Goal: Task Accomplishment & Management: Manage account settings

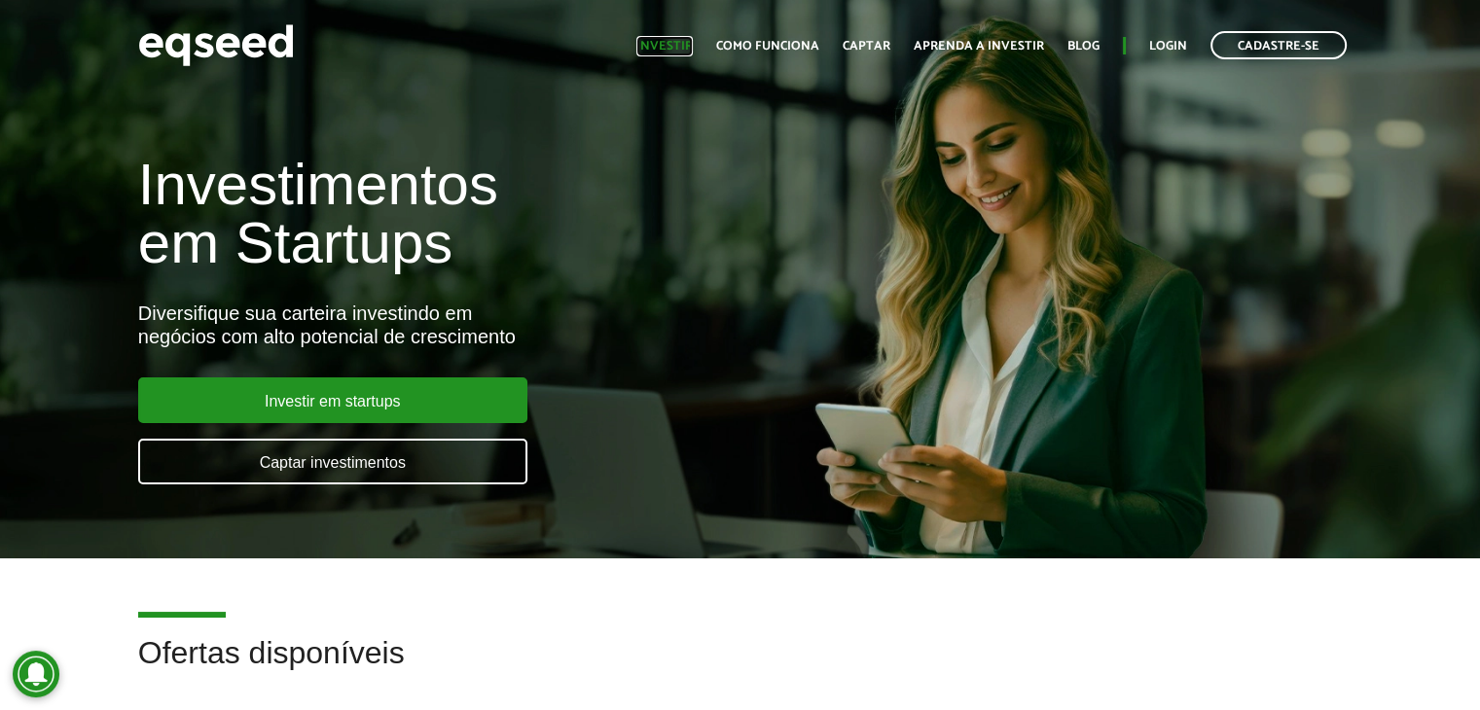
click at [668, 53] on link "Investir" at bounding box center [664, 46] width 56 height 13
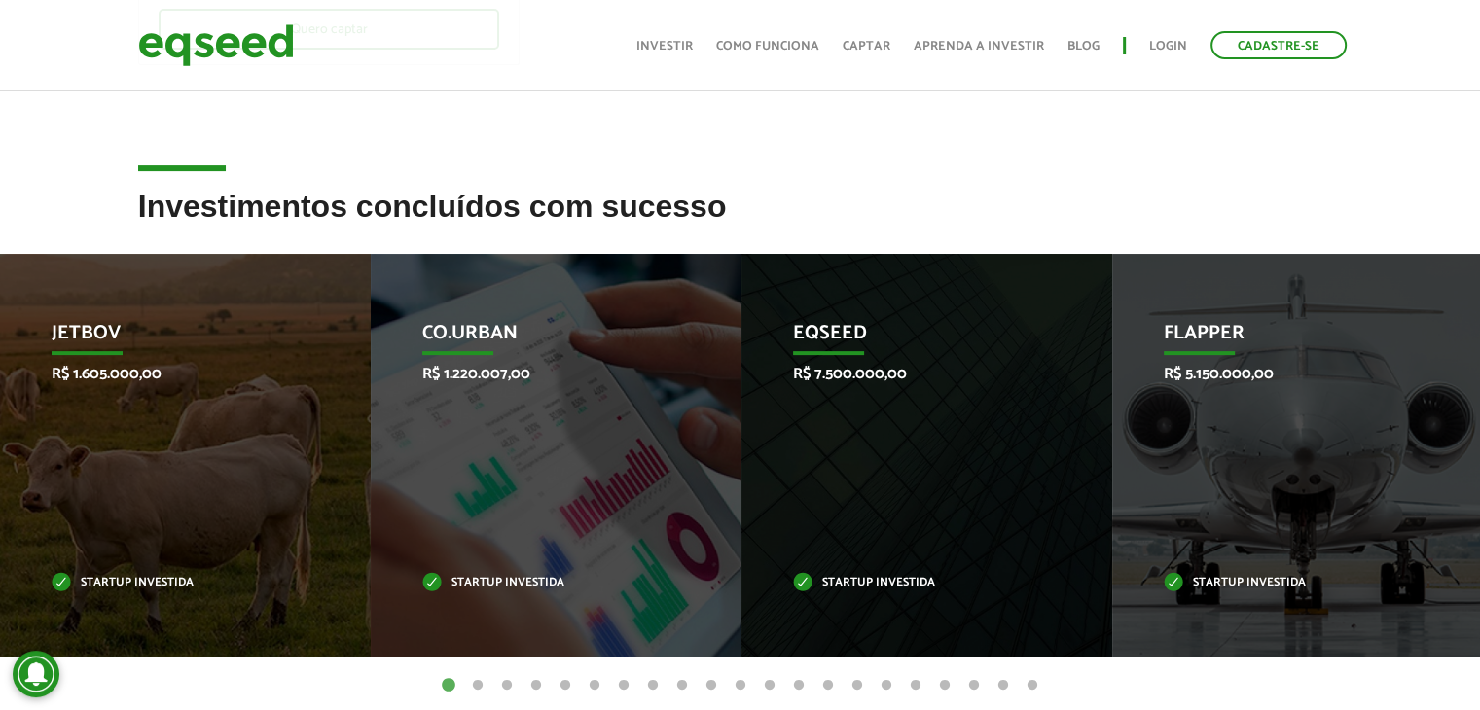
scroll to position [611, 0]
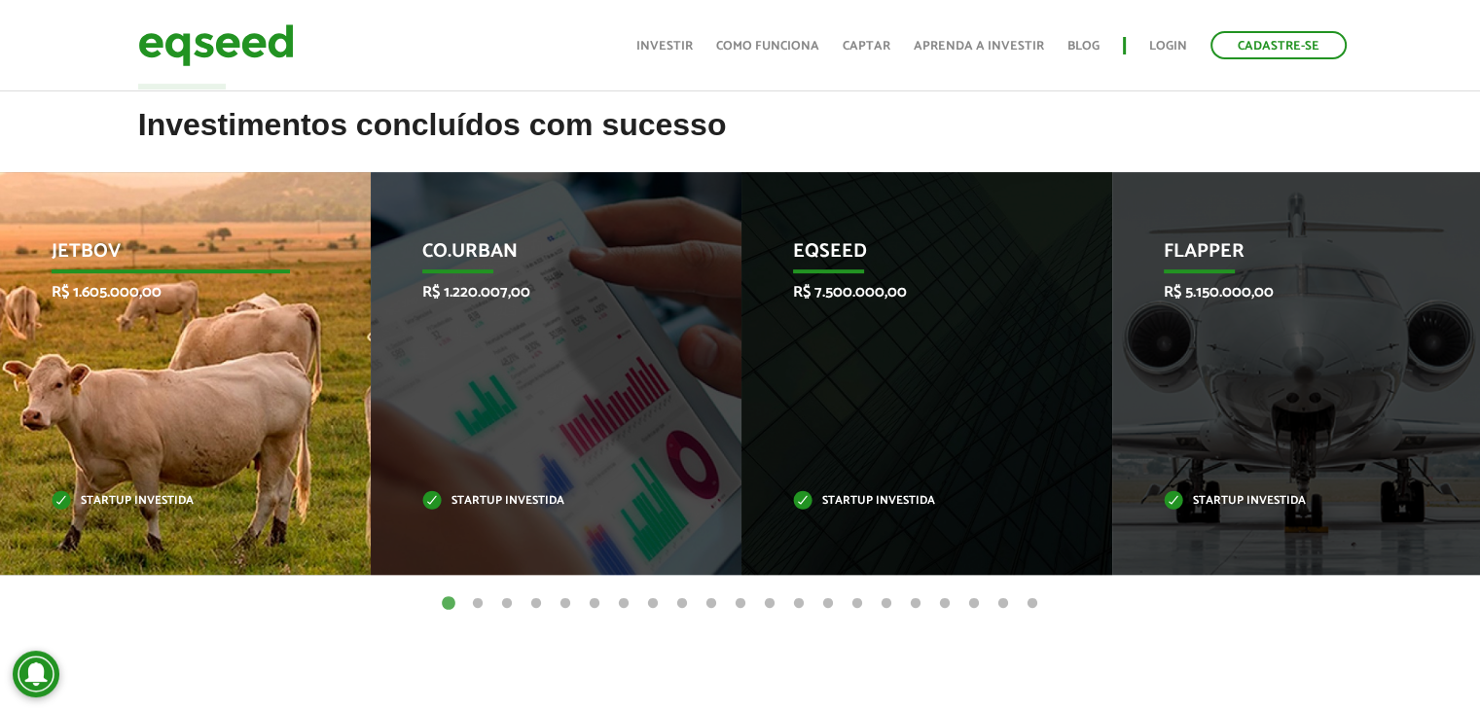
click at [90, 293] on p "R$ 1.605.000,00" at bounding box center [171, 292] width 239 height 18
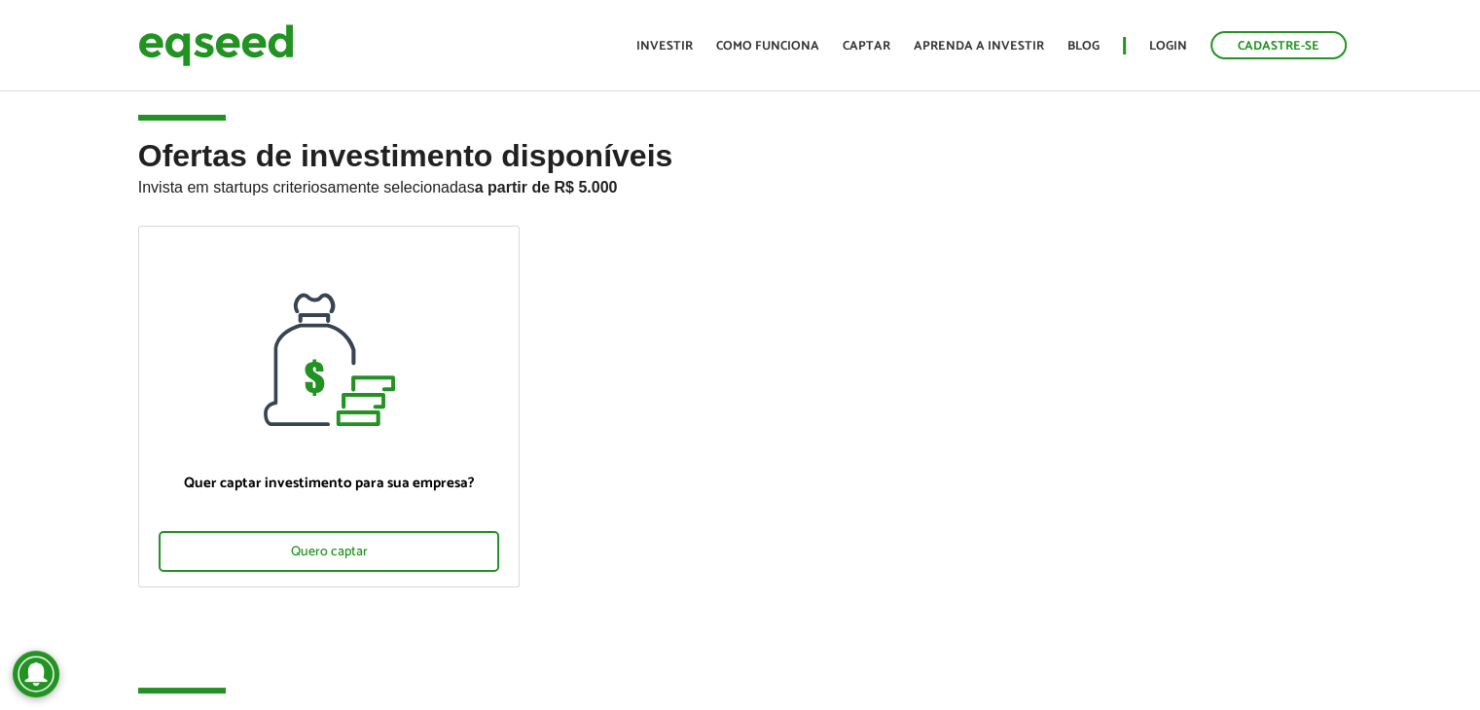
scroll to position [0, 0]
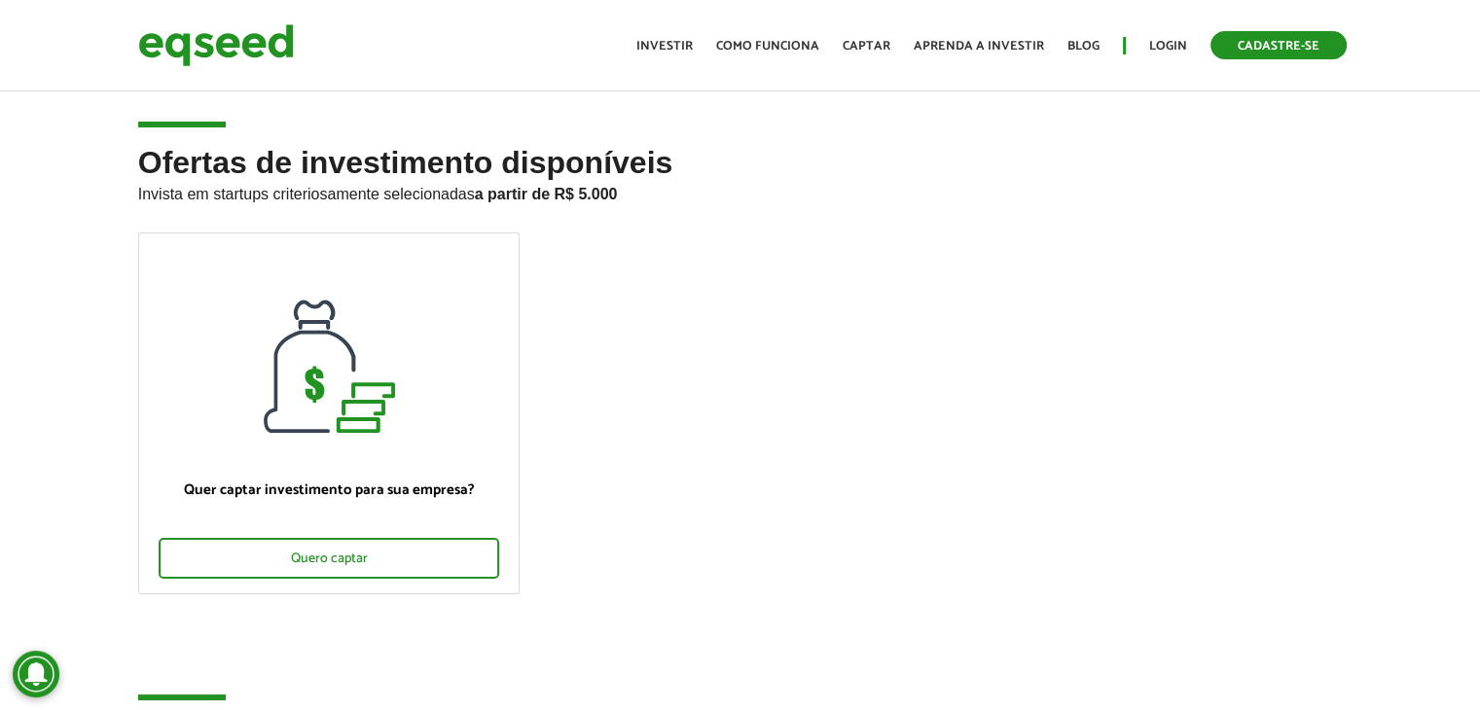
click at [1221, 46] on link "Cadastre-se" at bounding box center [1278, 45] width 136 height 28
click at [1169, 40] on link "Login" at bounding box center [1168, 46] width 38 height 13
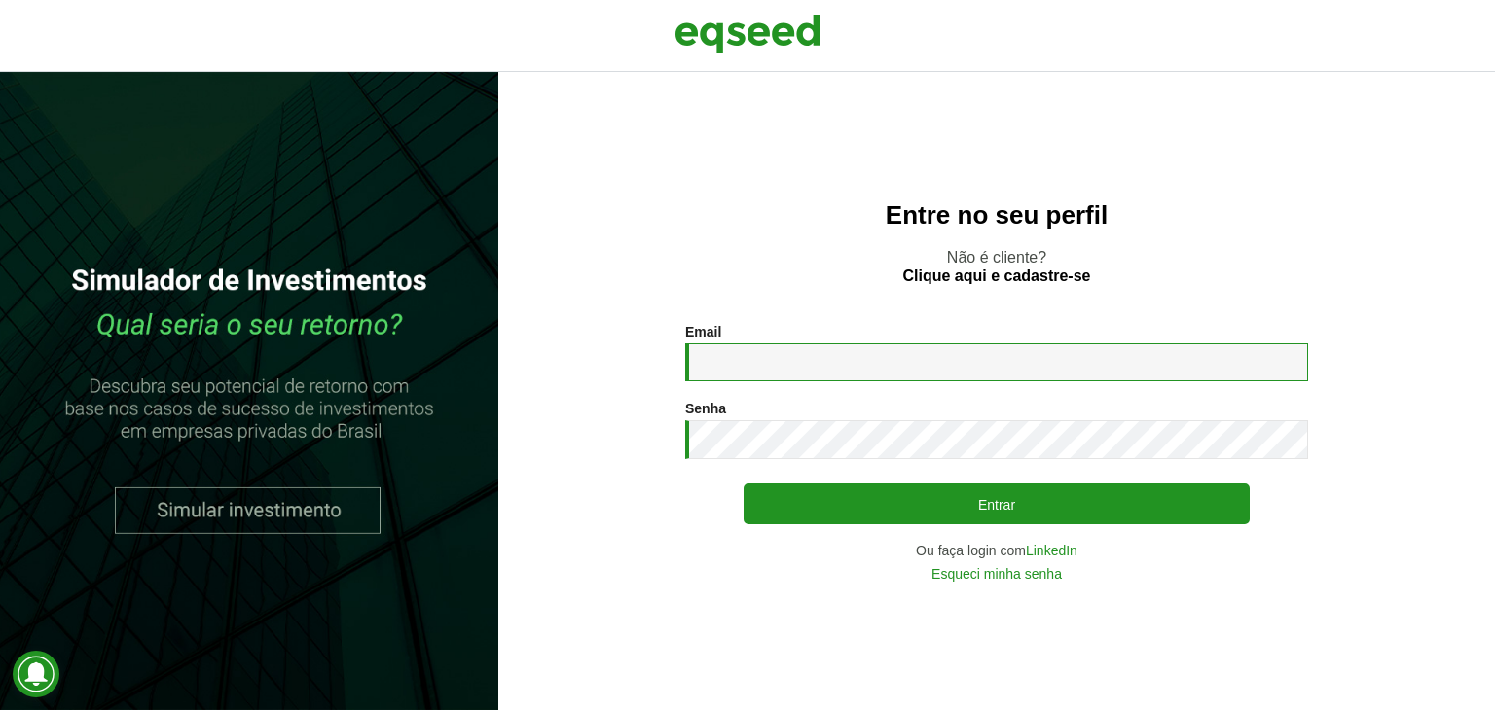
click at [748, 350] on input "Email *" at bounding box center [996, 362] width 623 height 38
type input "**********"
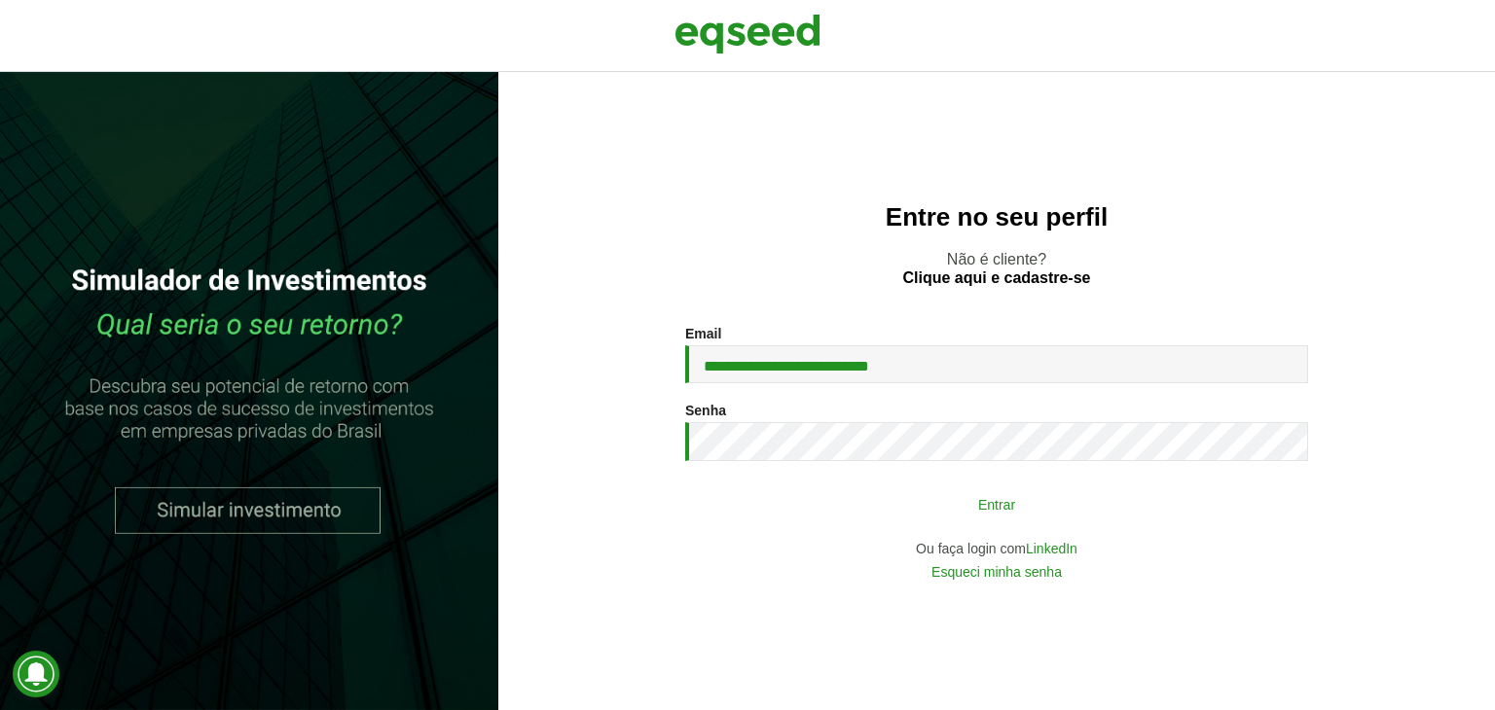
click at [853, 493] on button "Entrar" at bounding box center [996, 504] width 506 height 37
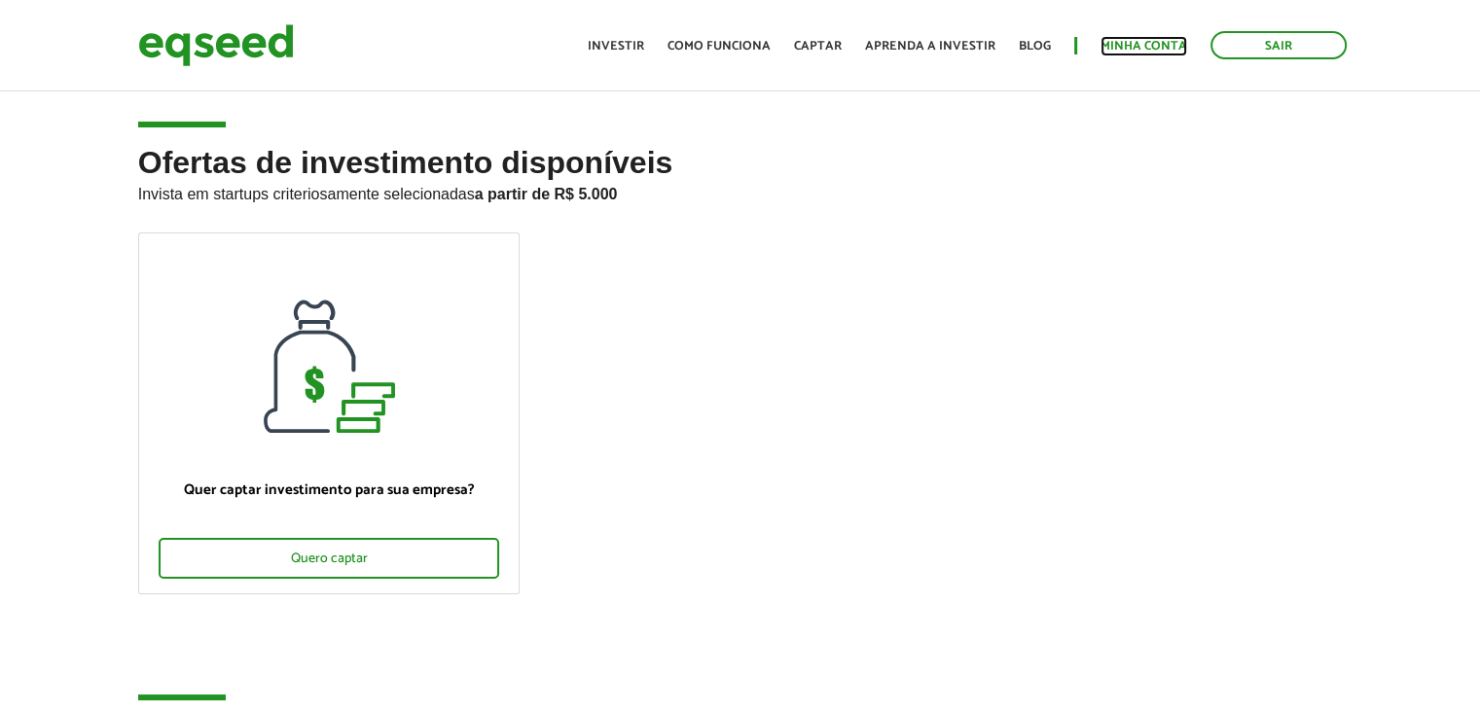
click at [1172, 51] on link "Minha conta" at bounding box center [1144, 46] width 87 height 13
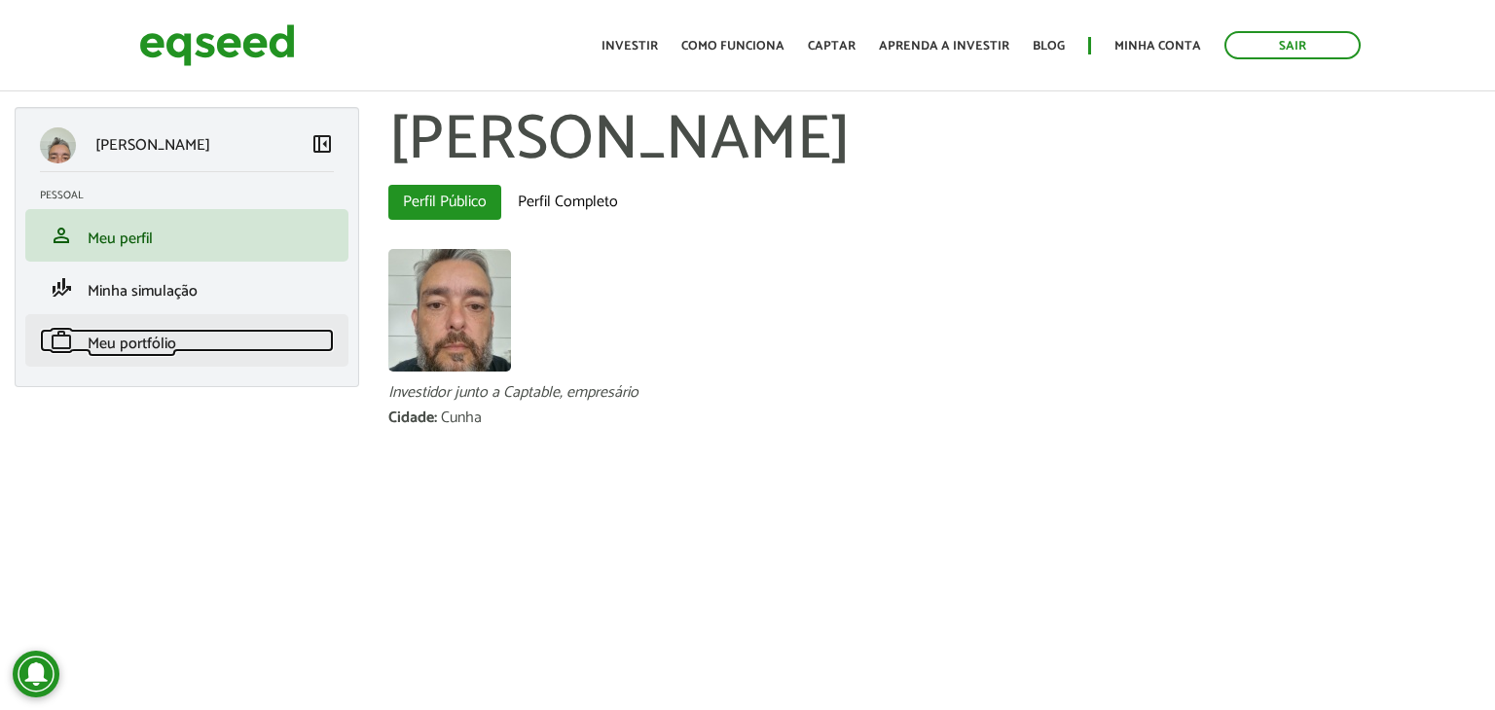
click at [134, 354] on span "Meu portfólio" at bounding box center [132, 344] width 89 height 26
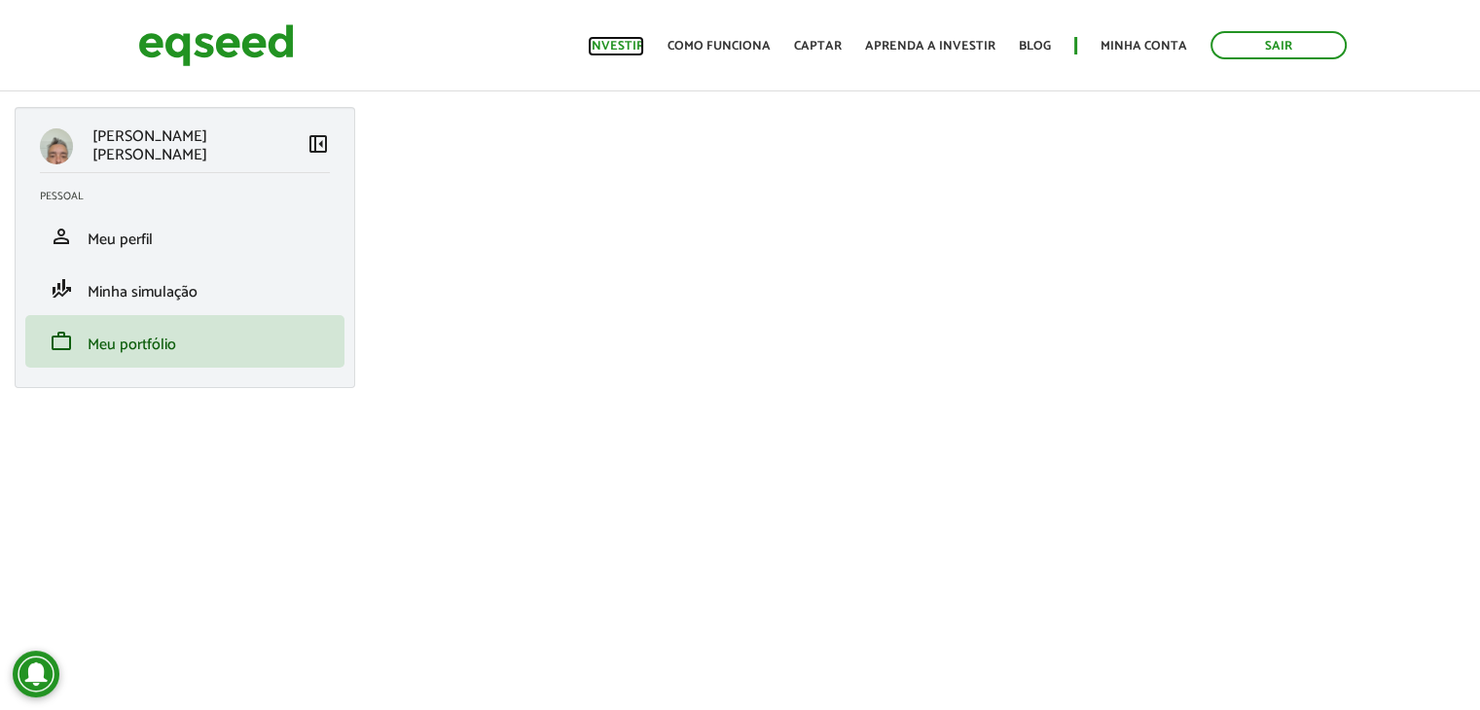
click at [642, 45] on link "Investir" at bounding box center [616, 46] width 56 height 13
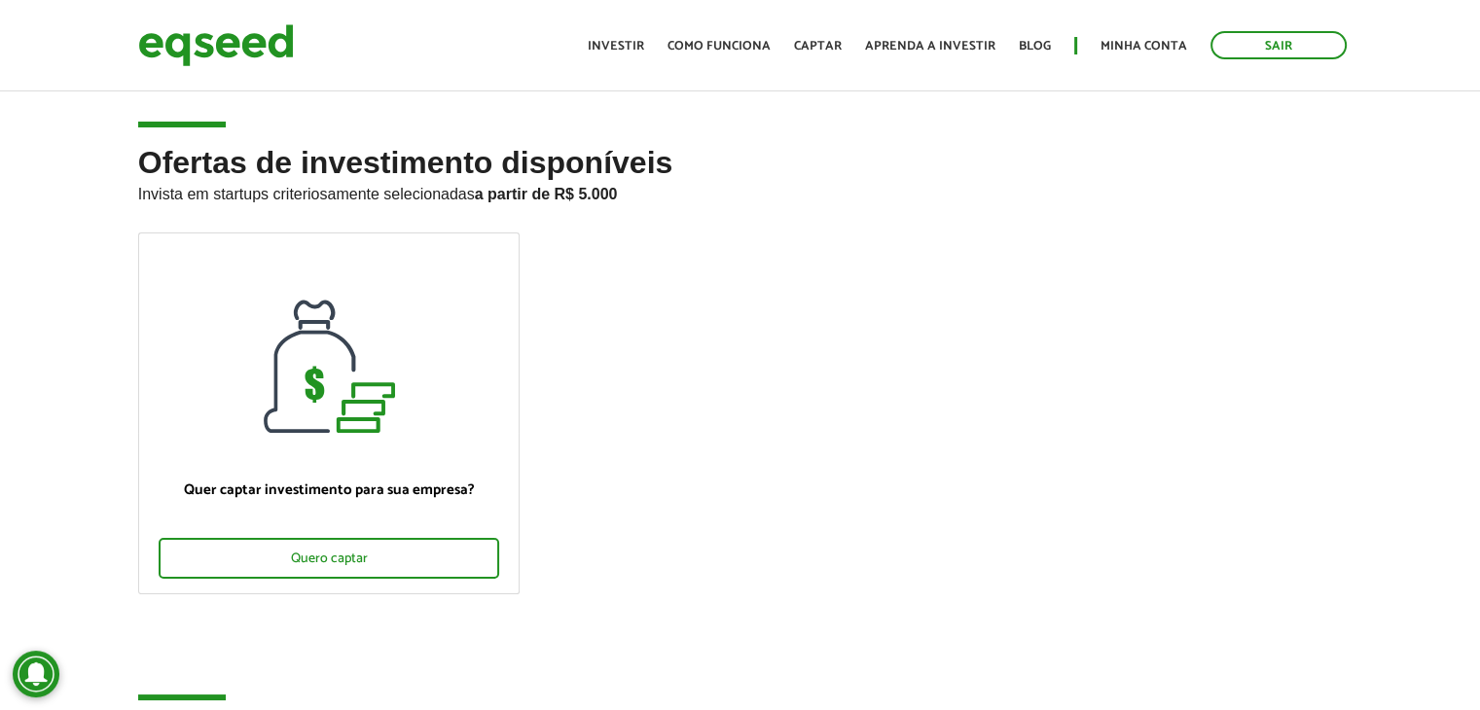
click at [1152, 33] on ul "Início Investir Como funciona Captar Aprenda a investir Blog Minha conta Sair" at bounding box center [967, 45] width 778 height 28
click at [1148, 42] on link "Minha conta" at bounding box center [1144, 46] width 87 height 13
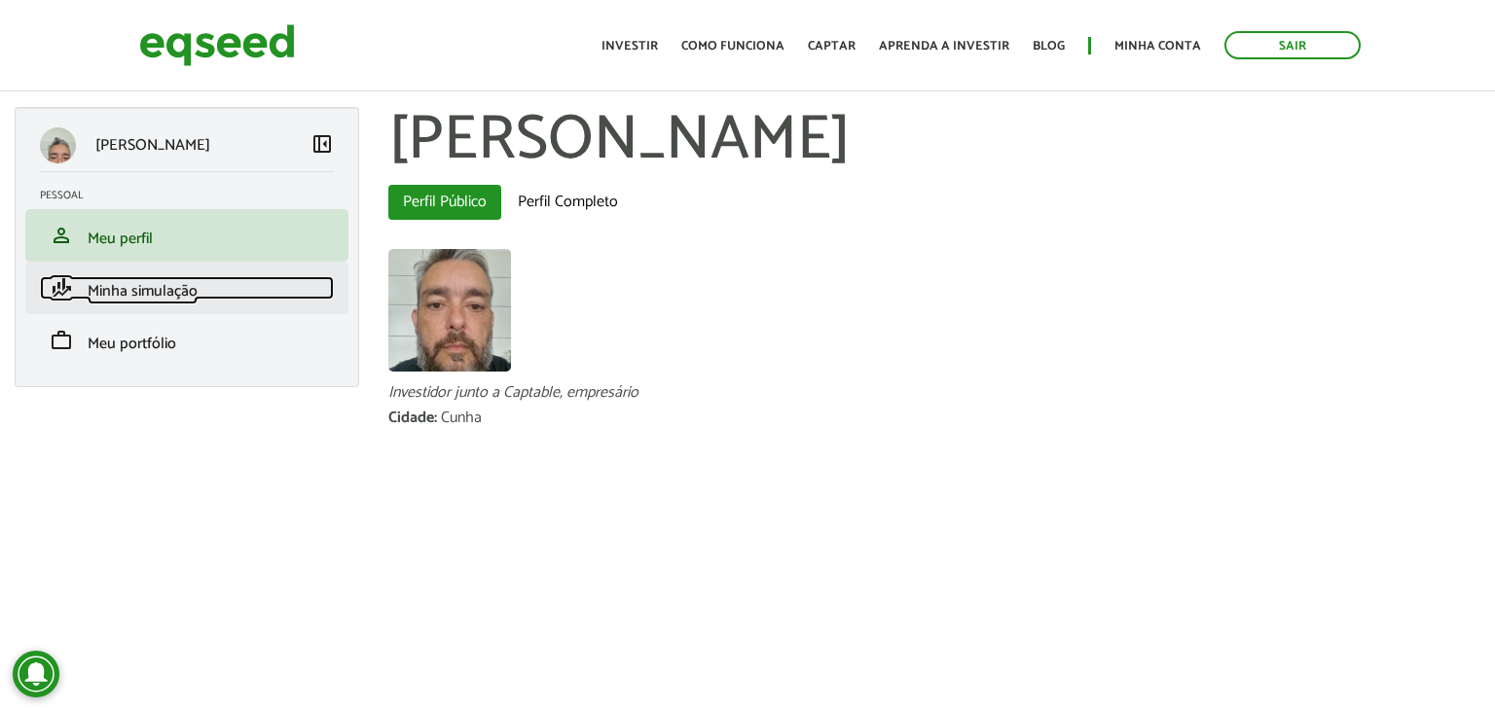
click at [193, 293] on span "Minha simulação" at bounding box center [143, 291] width 110 height 26
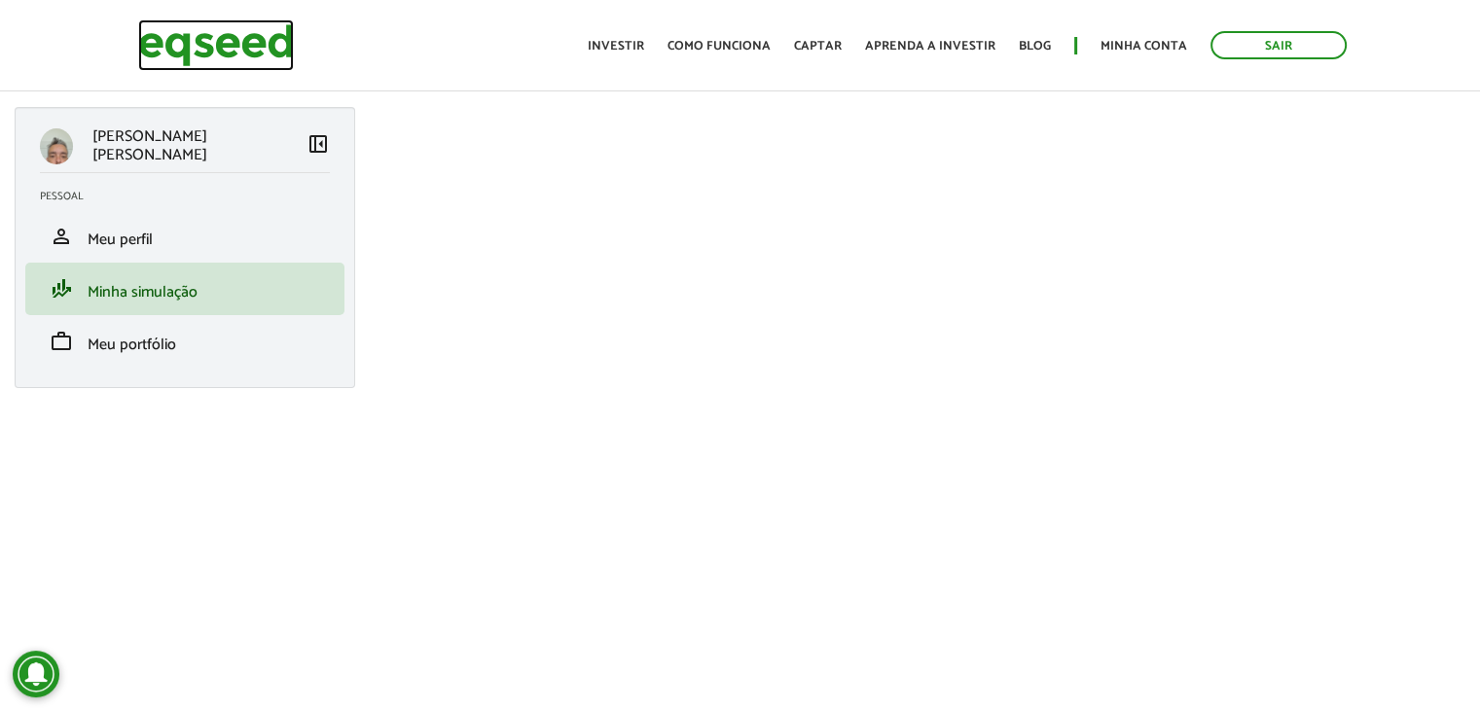
click at [231, 46] on img at bounding box center [216, 45] width 156 height 52
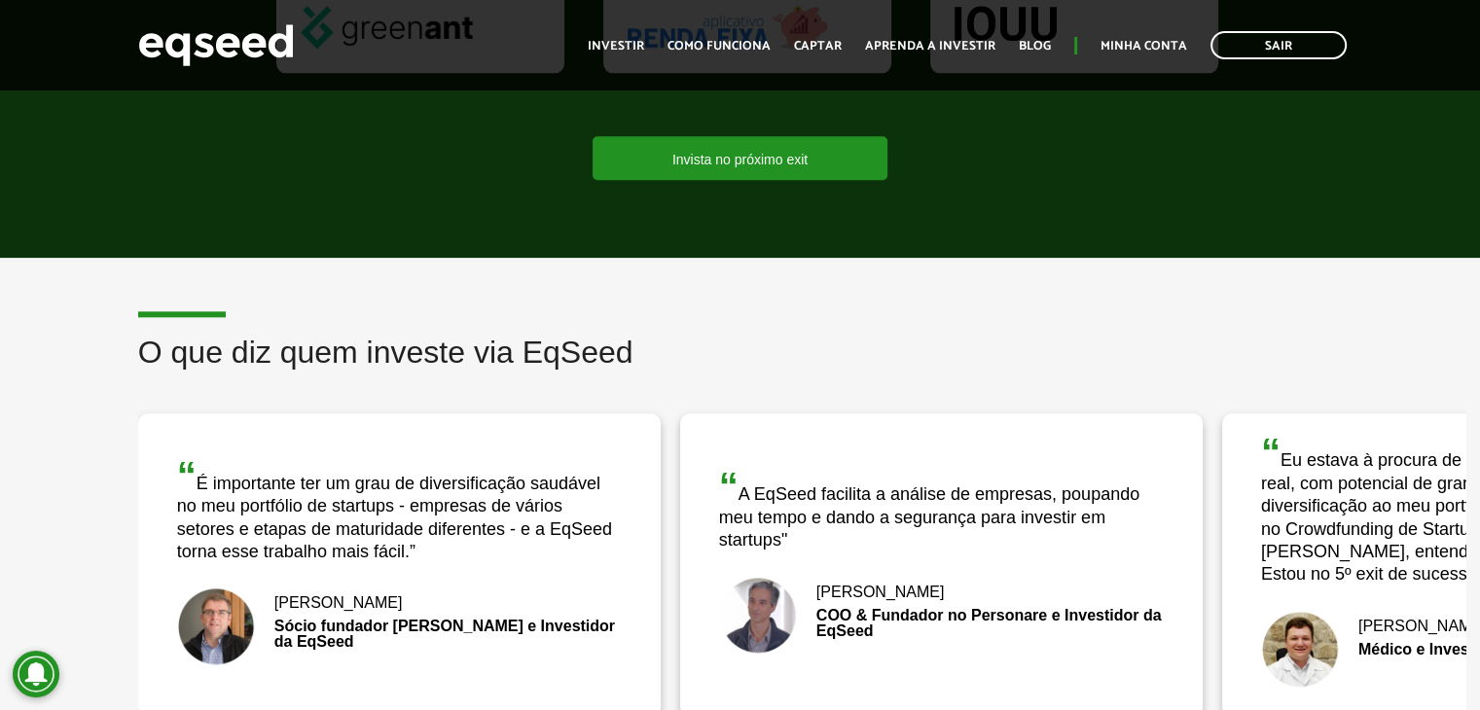
scroll to position [2339, 0]
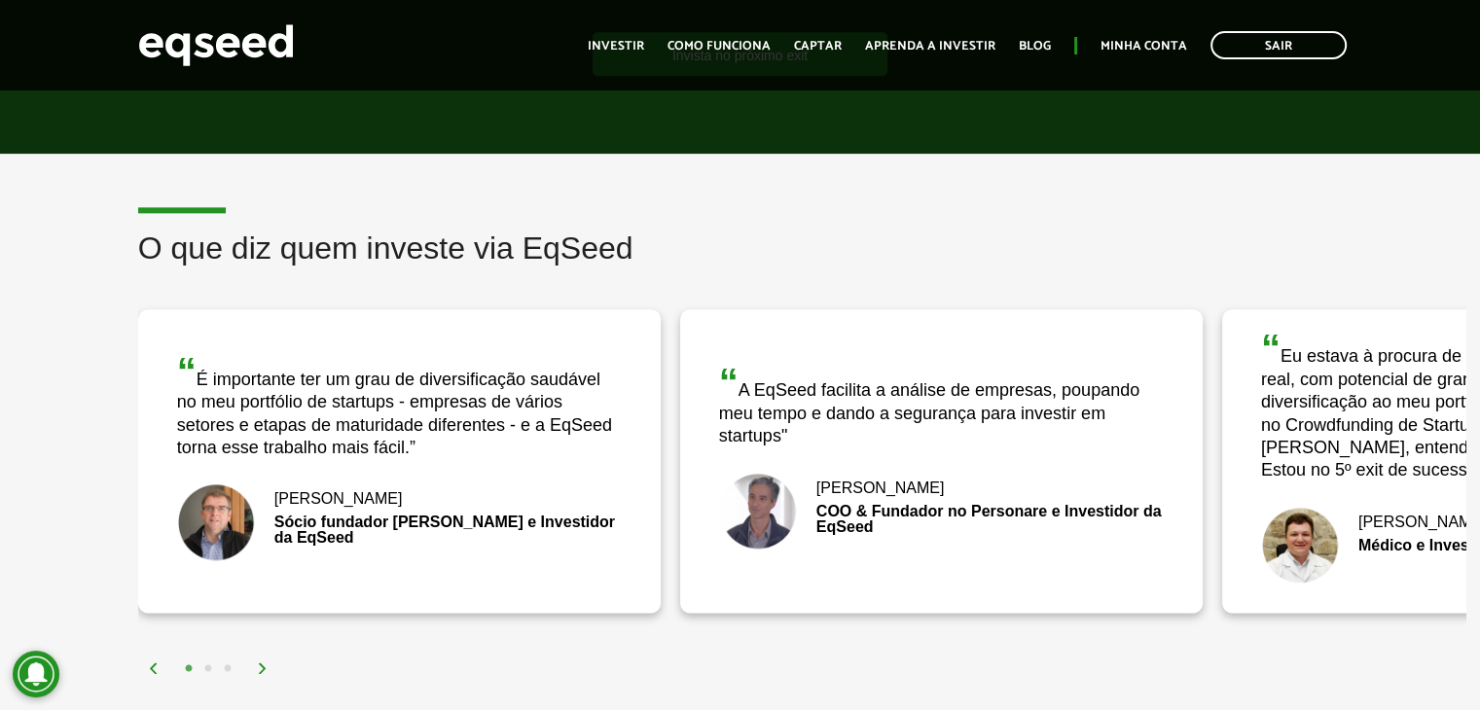
click at [265, 663] on img at bounding box center [263, 669] width 12 height 12
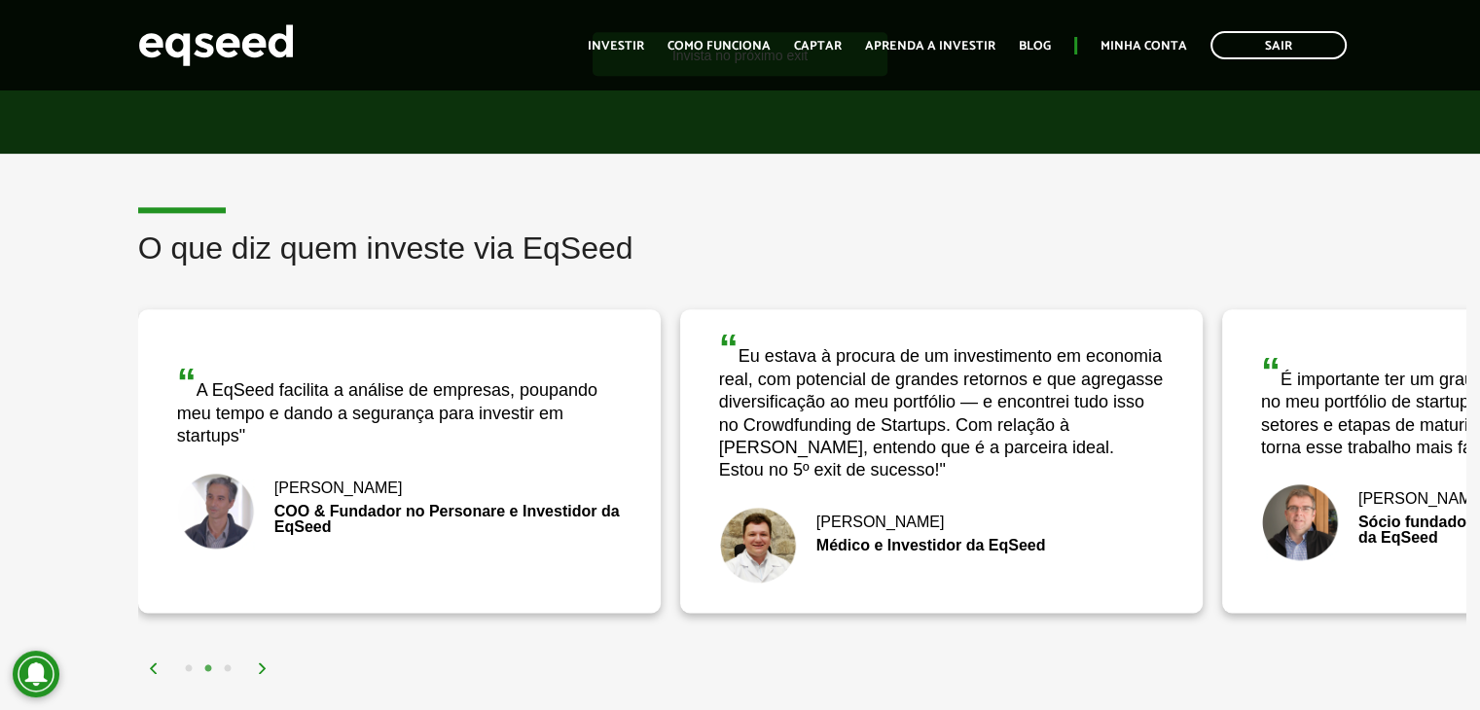
click at [265, 663] on img at bounding box center [263, 669] width 12 height 12
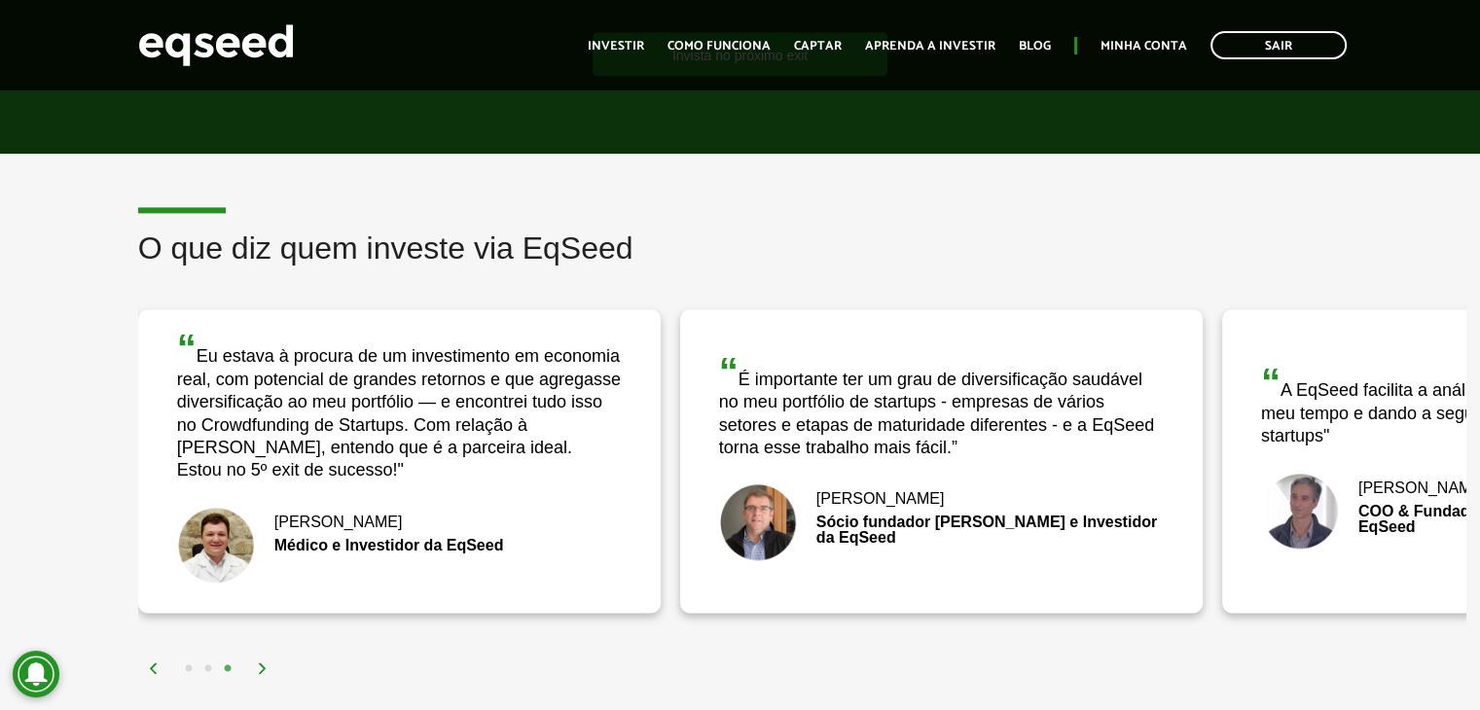
click at [265, 663] on img at bounding box center [263, 669] width 12 height 12
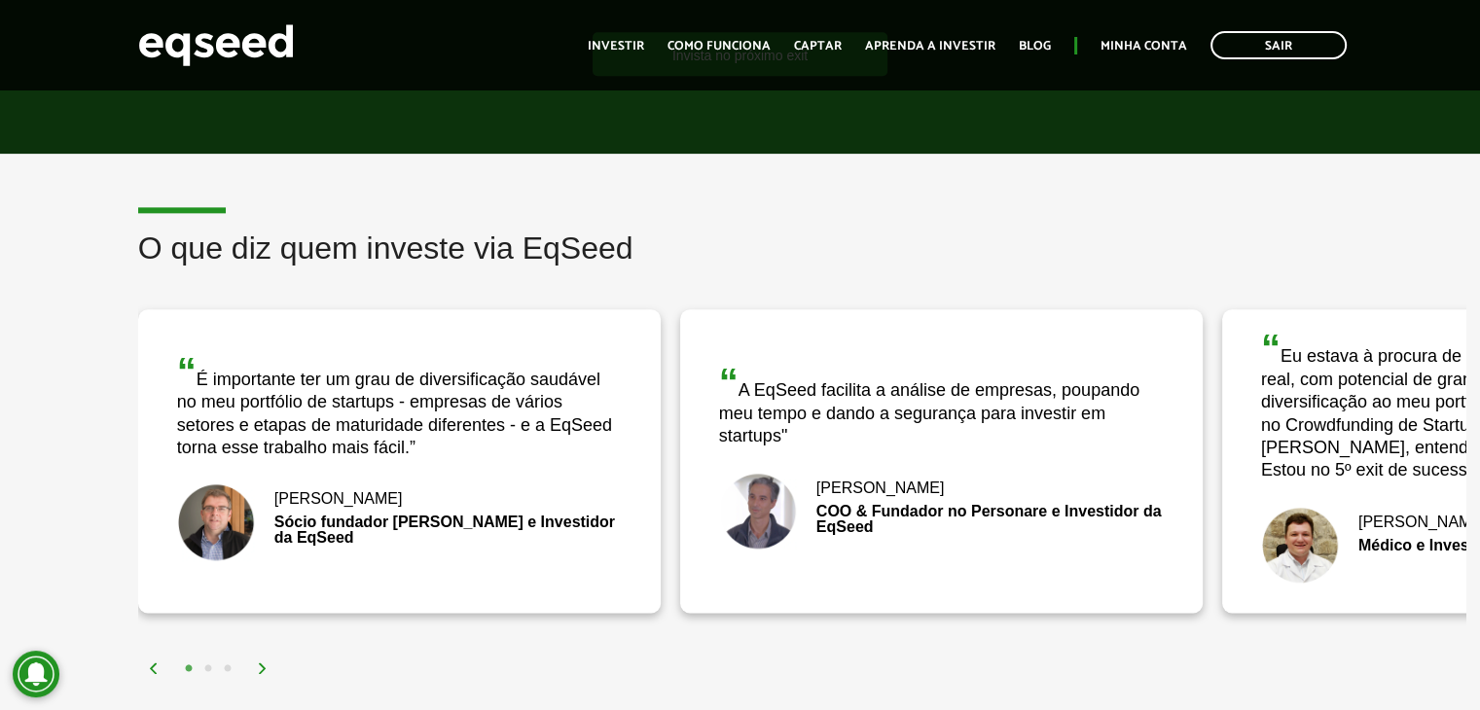
click at [265, 663] on img at bounding box center [263, 669] width 12 height 12
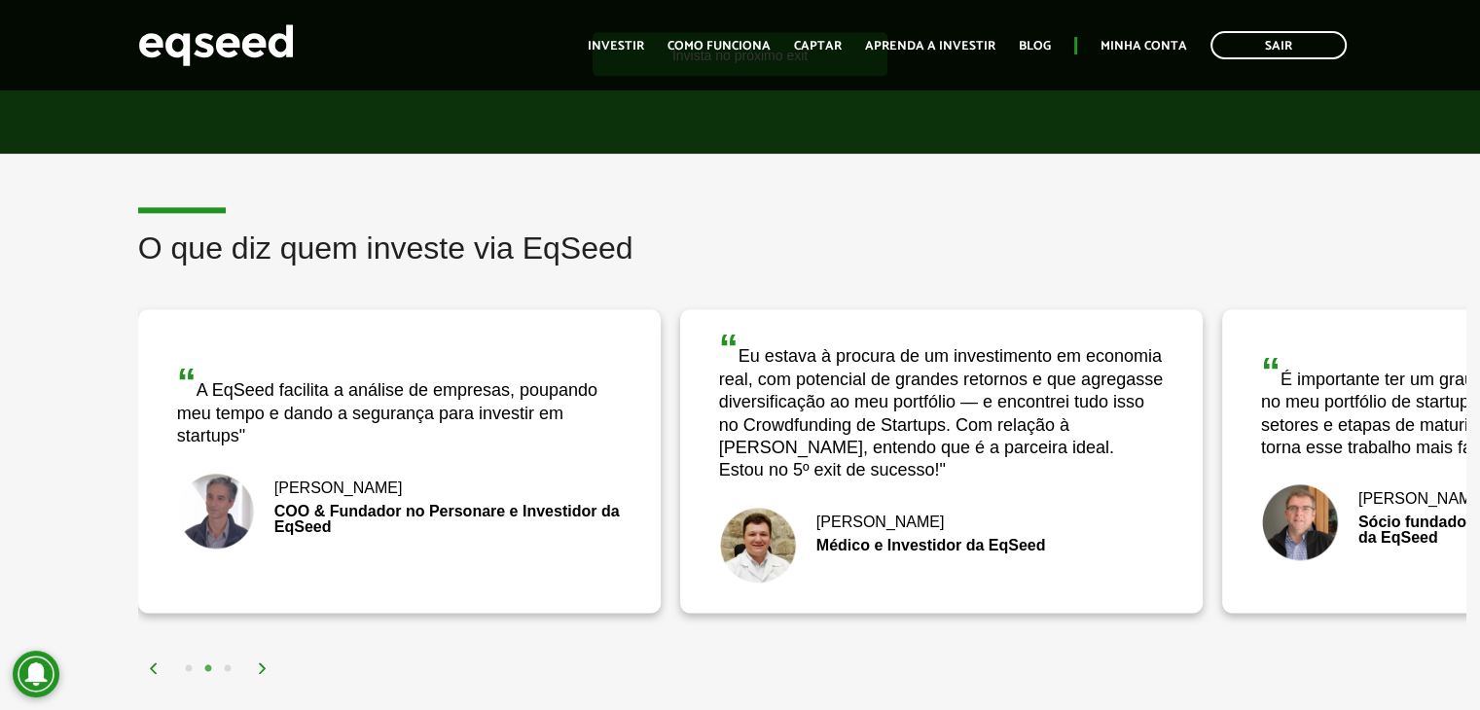
click at [265, 663] on img at bounding box center [263, 669] width 12 height 12
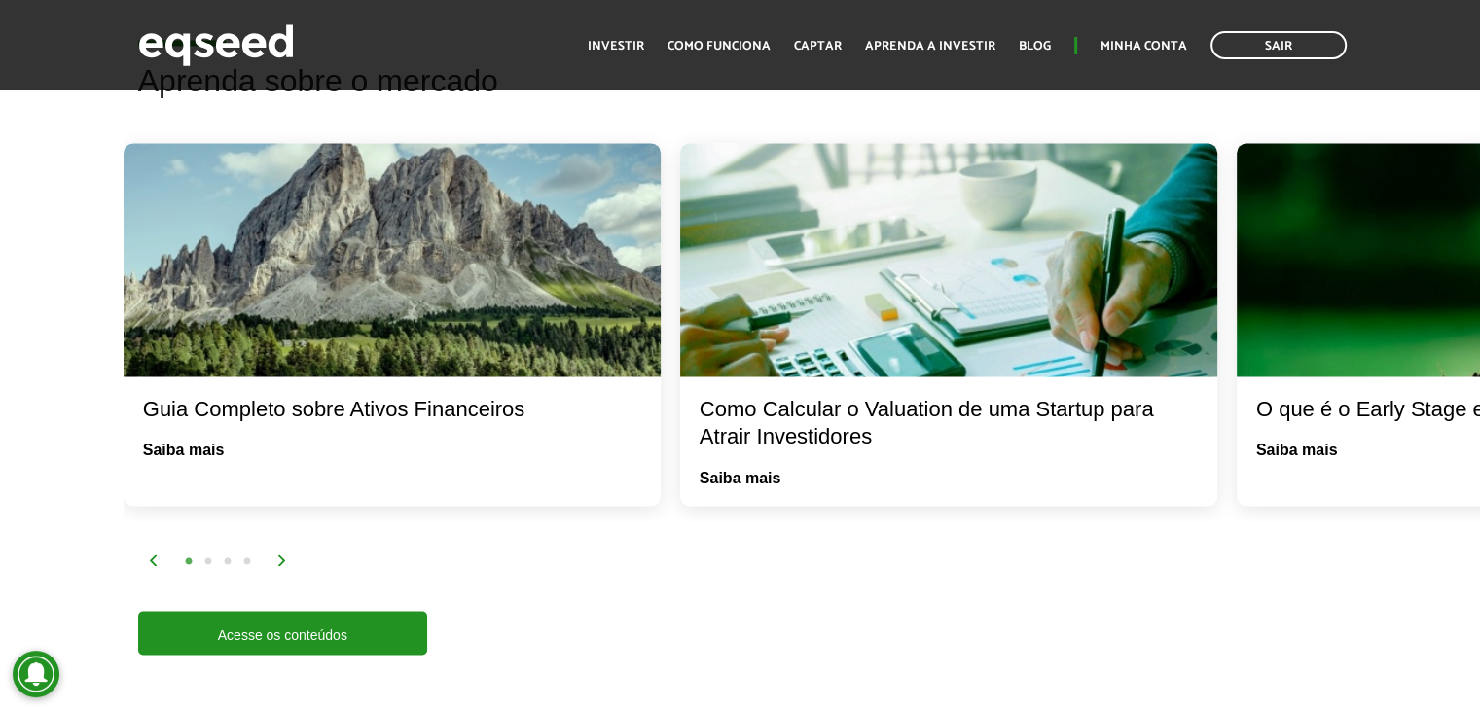
scroll to position [3000, 0]
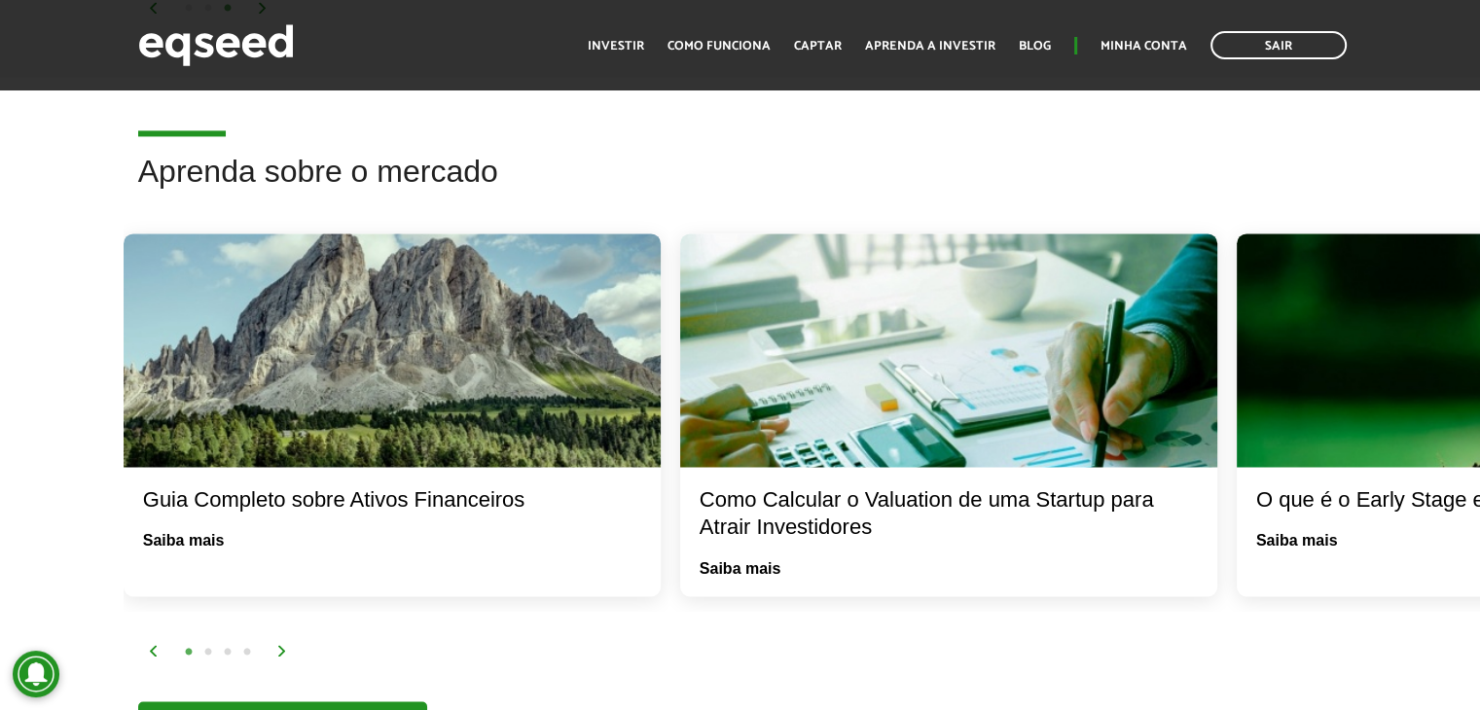
click at [277, 645] on img at bounding box center [282, 651] width 12 height 12
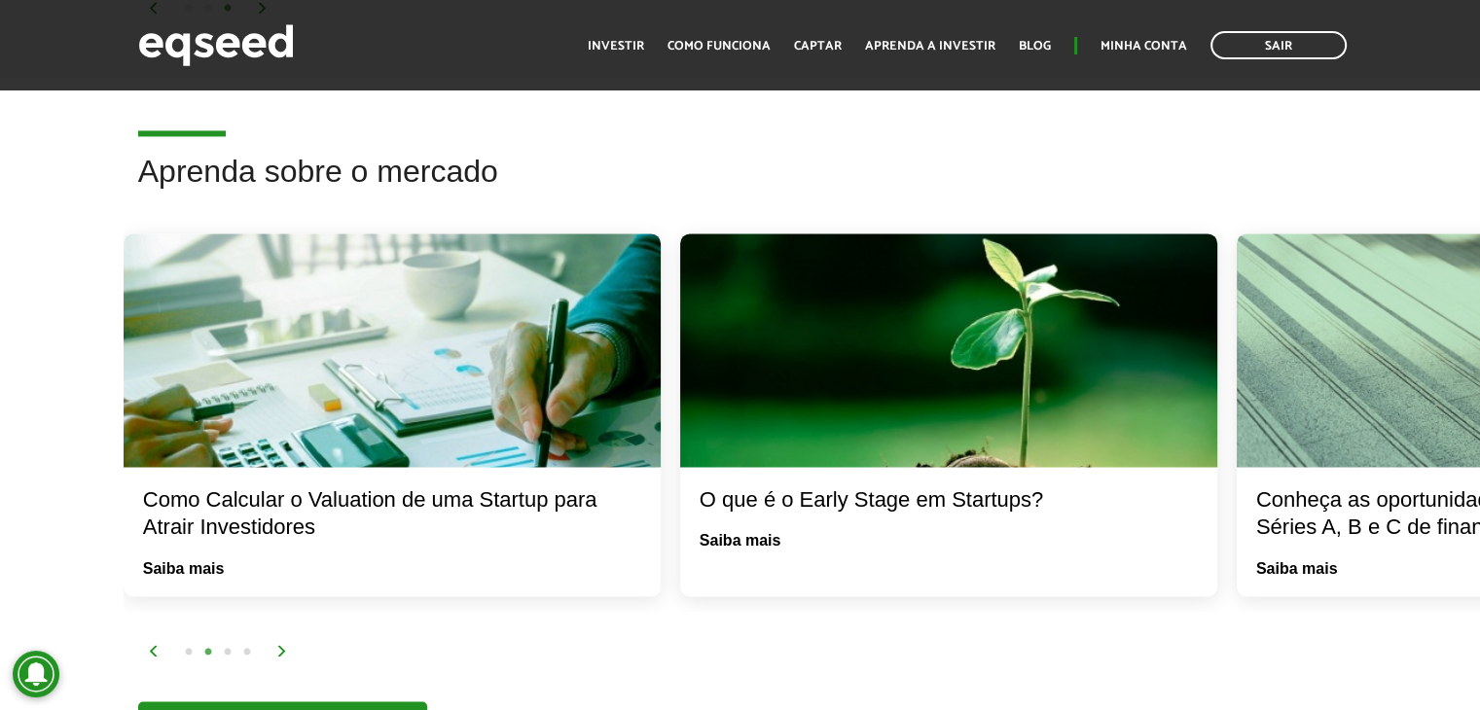
click at [277, 645] on img at bounding box center [282, 651] width 12 height 12
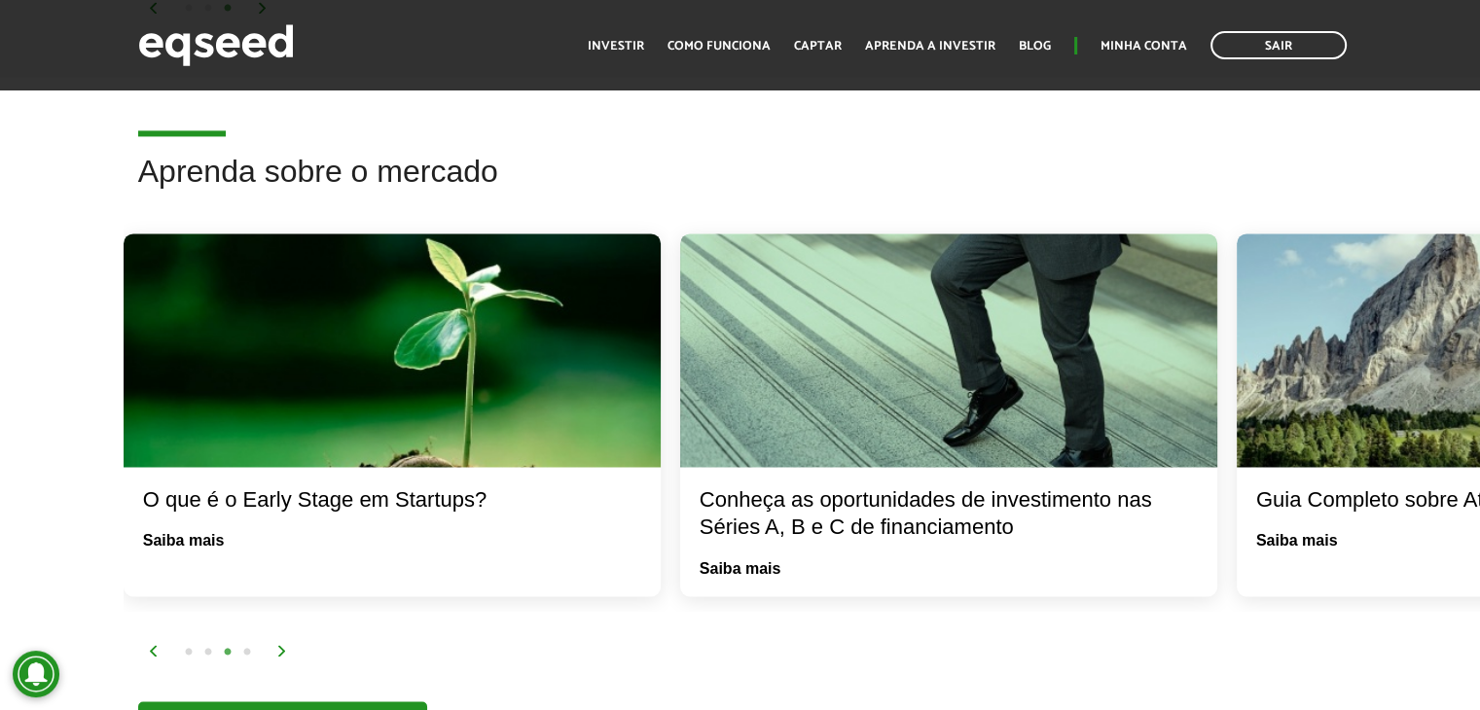
click at [277, 645] on img at bounding box center [282, 651] width 12 height 12
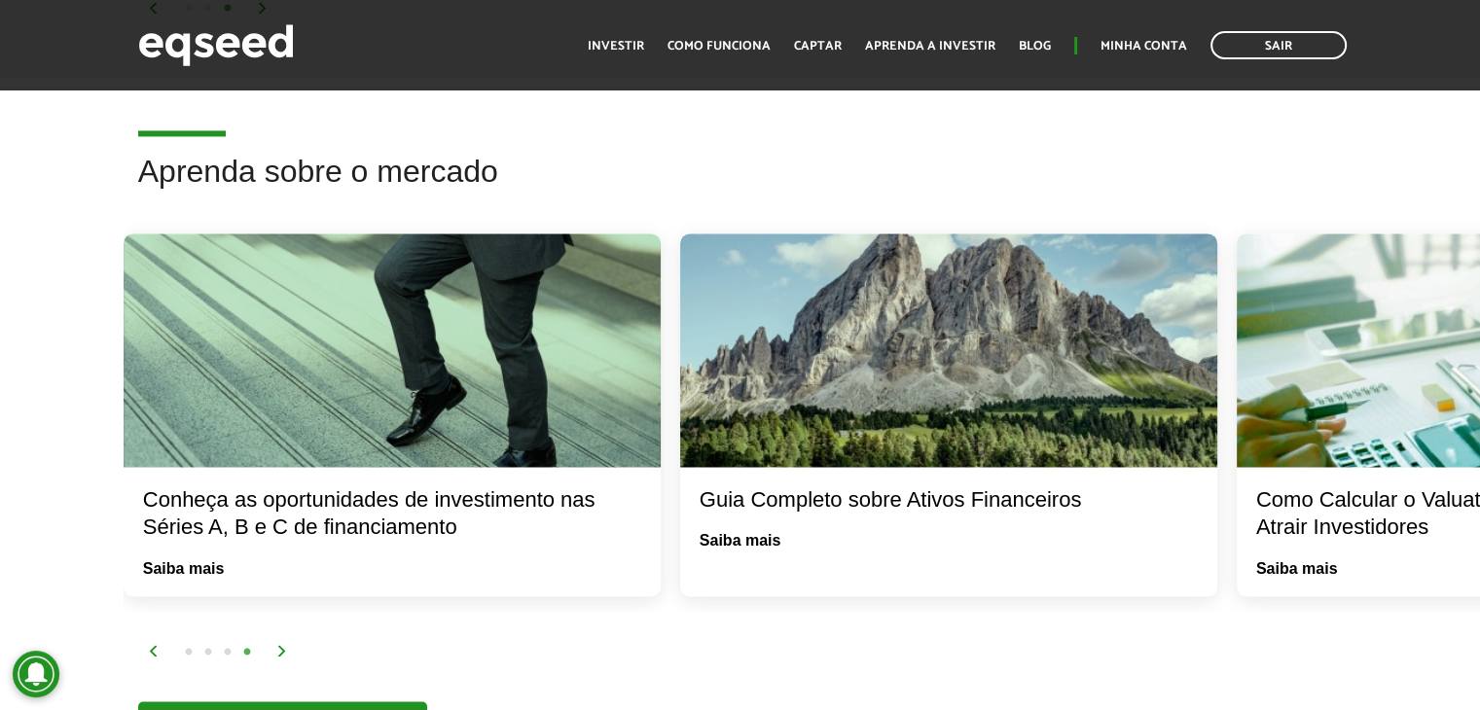
click at [277, 645] on img at bounding box center [282, 651] width 12 height 12
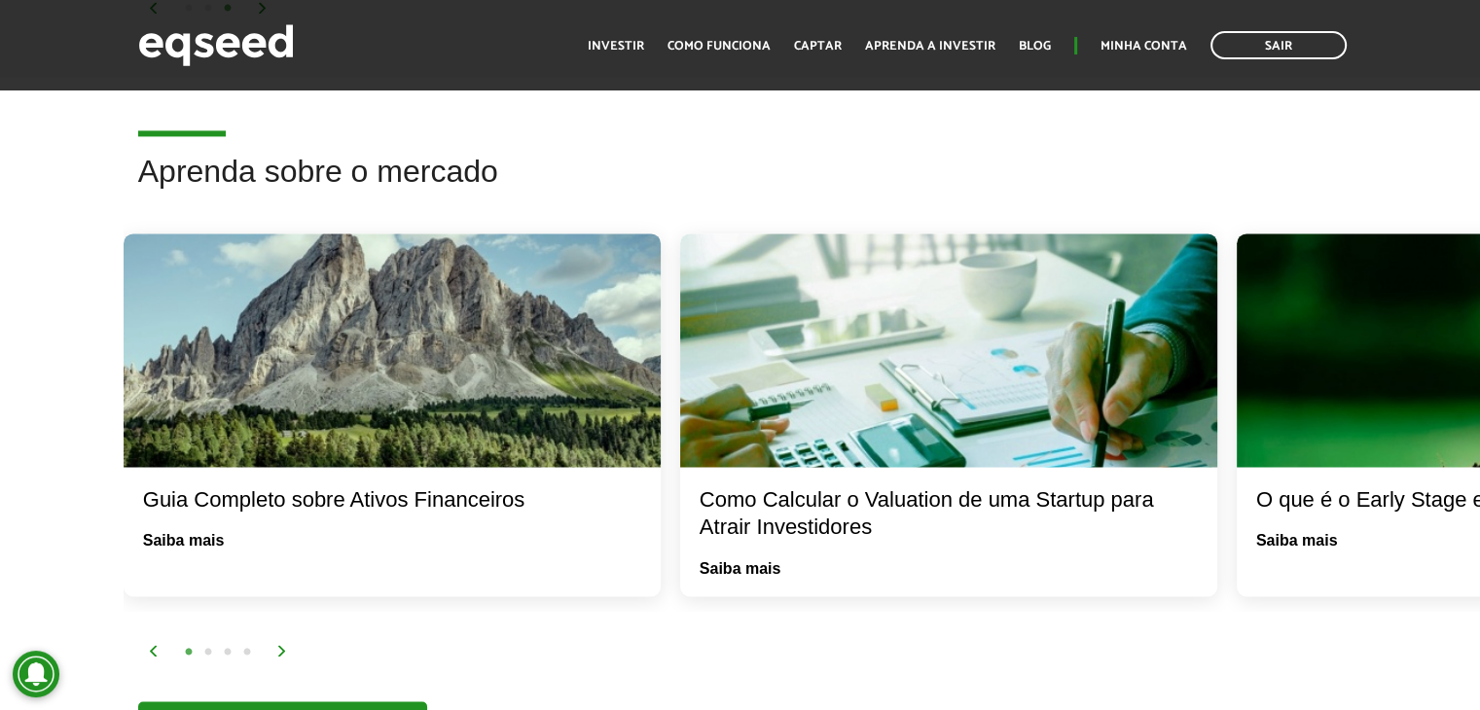
click at [277, 645] on img at bounding box center [282, 651] width 12 height 12
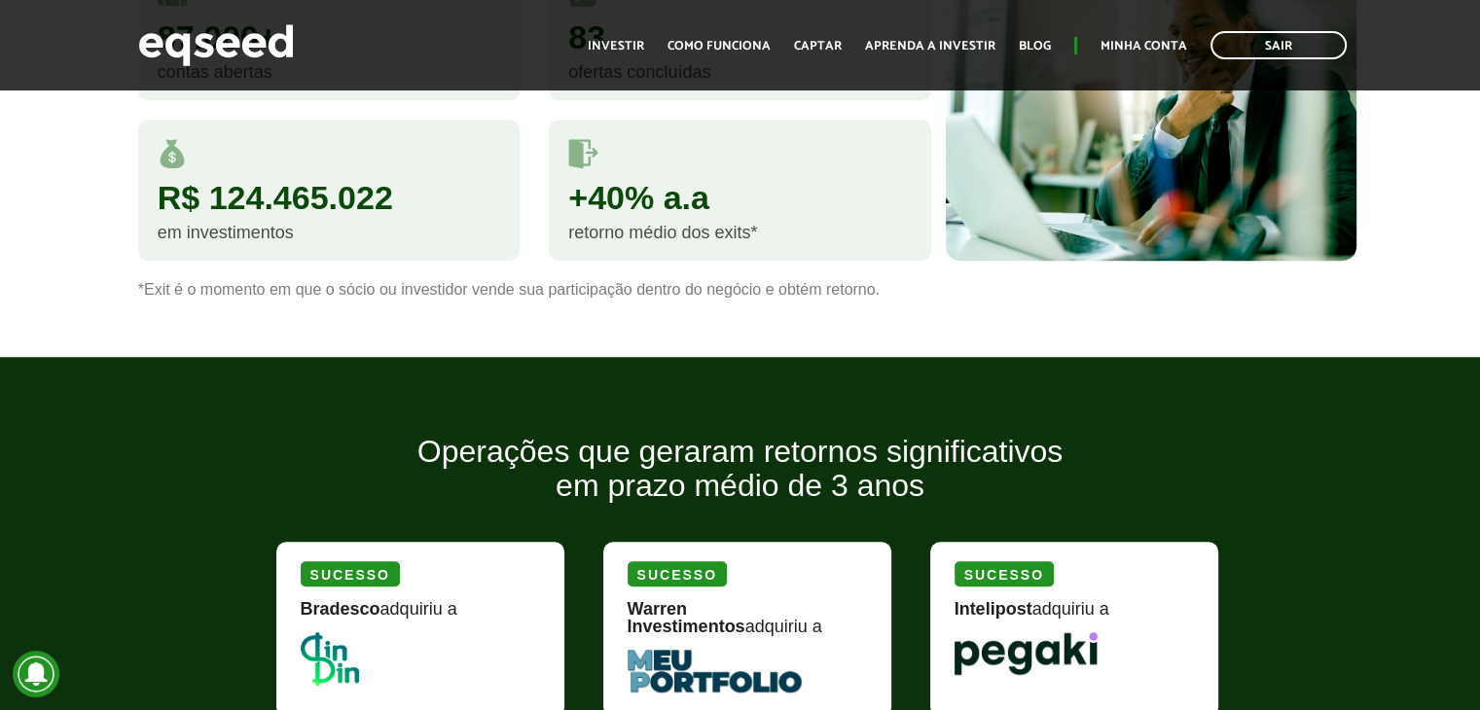
scroll to position [0, 0]
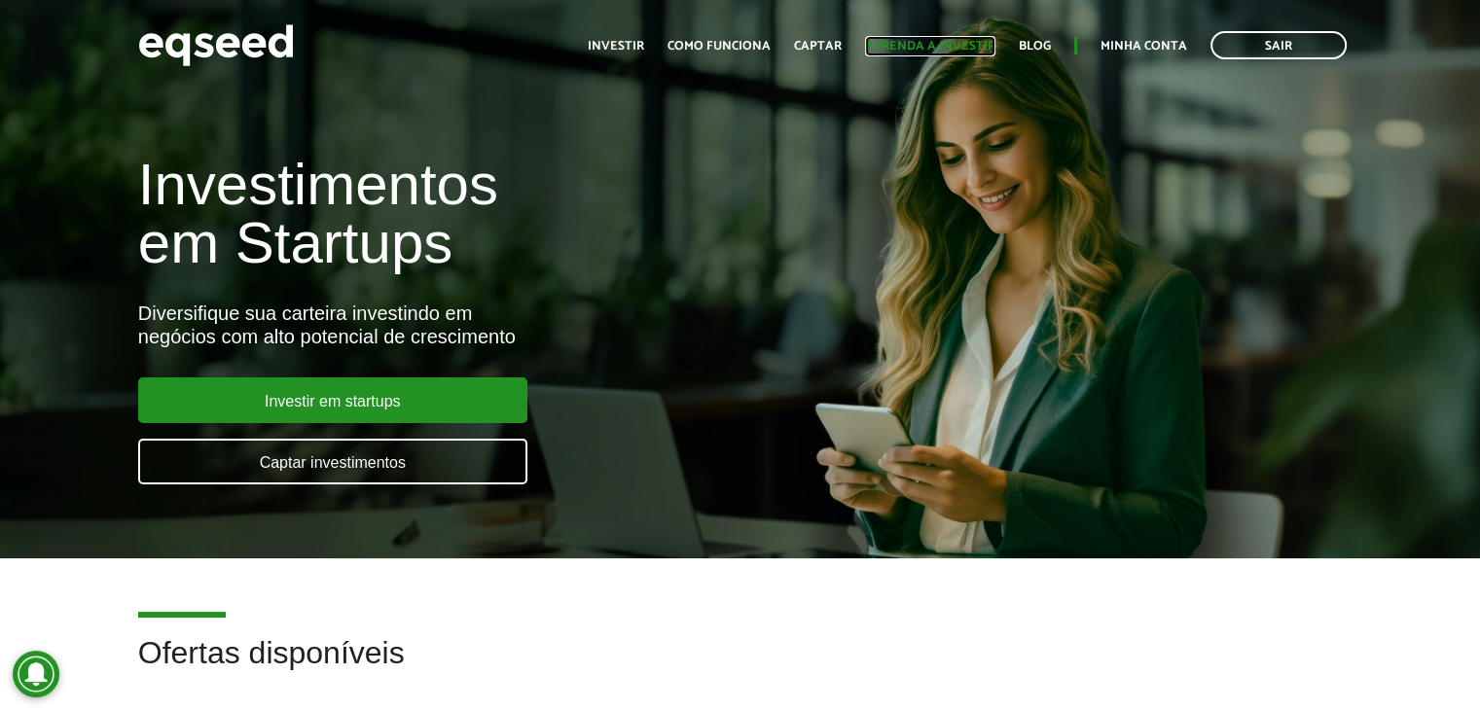
click at [889, 45] on link "Aprenda a investir" at bounding box center [930, 46] width 130 height 13
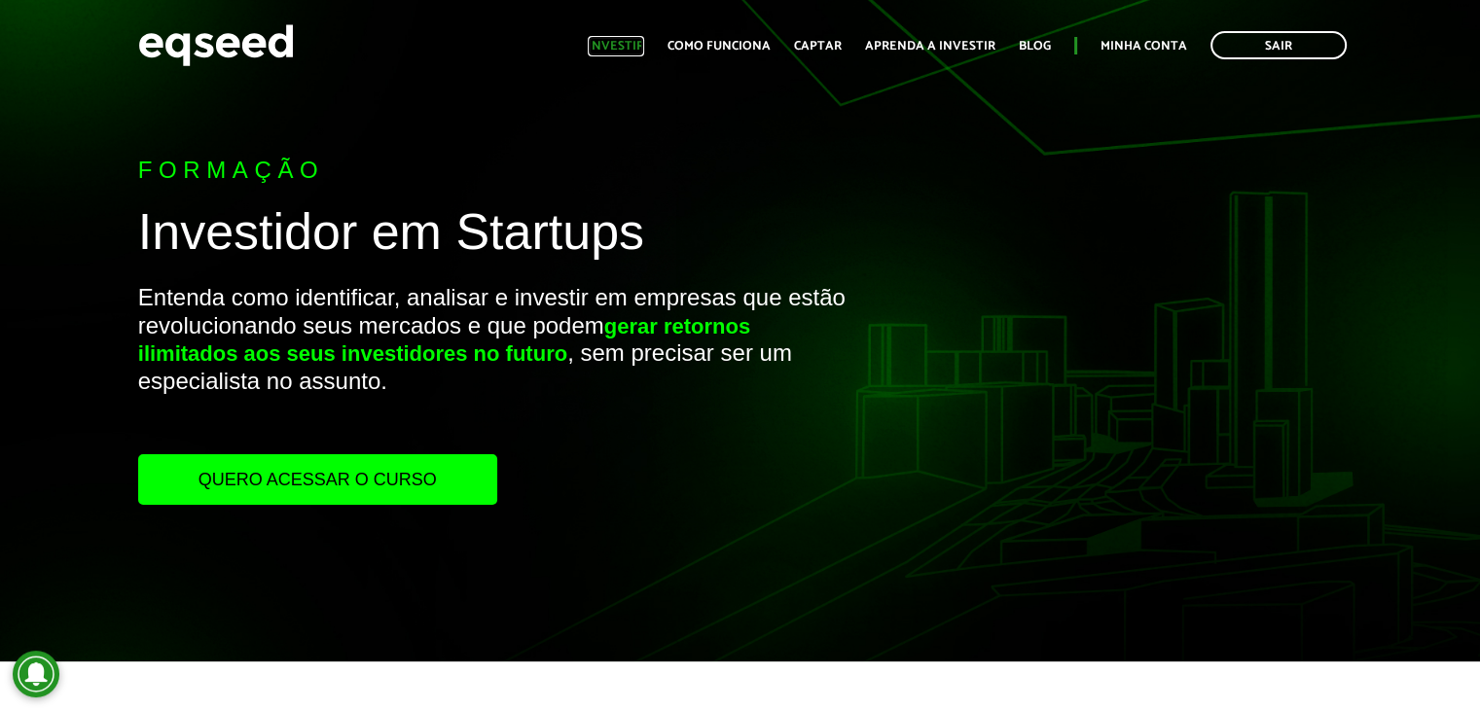
click at [643, 47] on link "Investir" at bounding box center [616, 46] width 56 height 13
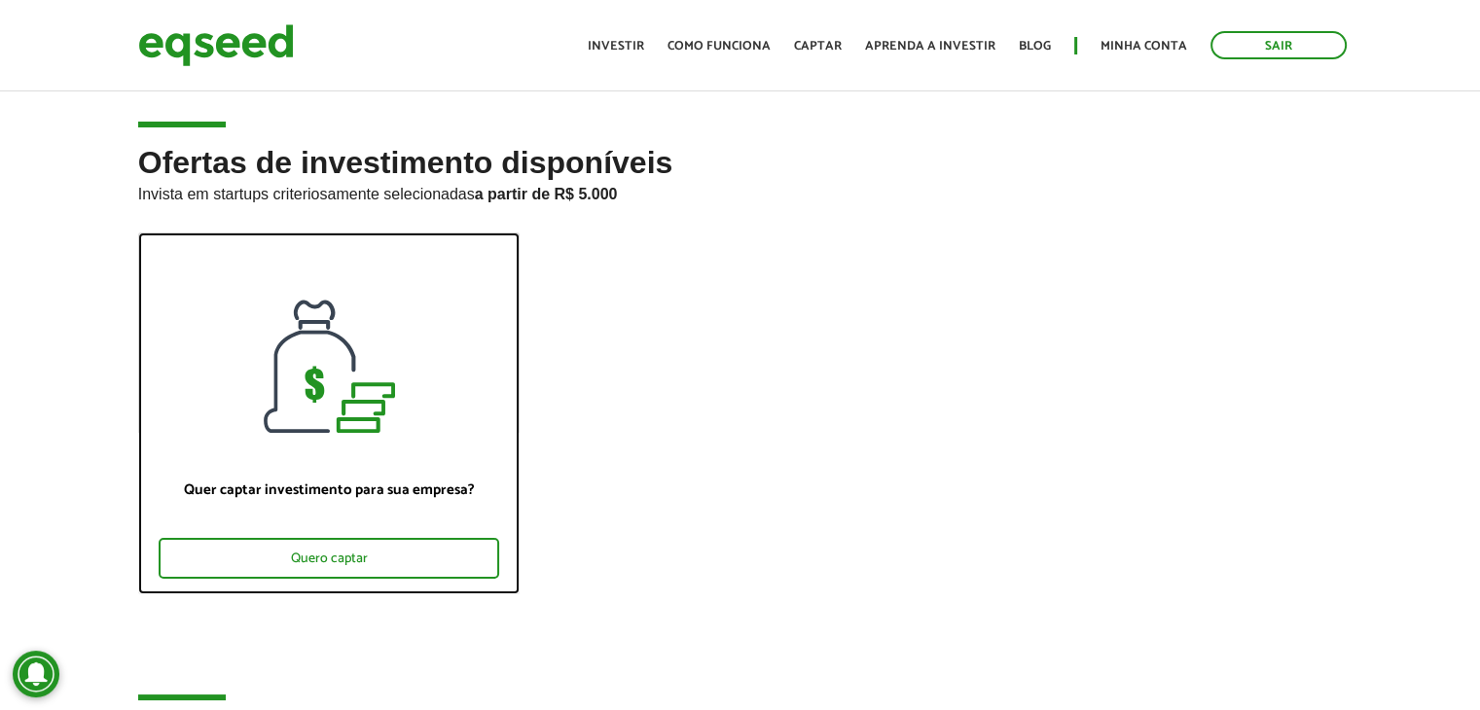
click at [390, 430] on div at bounding box center [329, 333] width 380 height 199
